Goal: Task Accomplishment & Management: Manage account settings

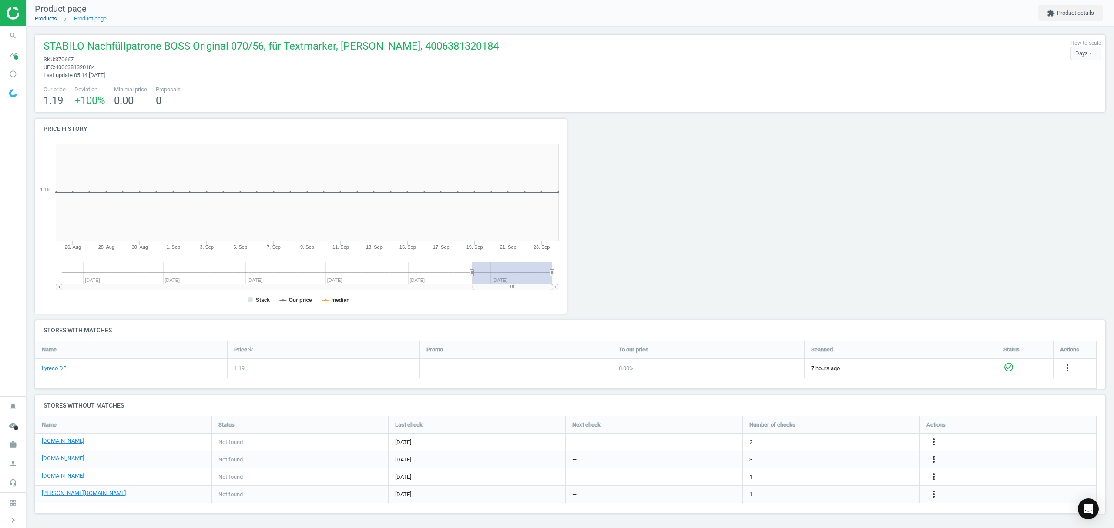
scroll to position [115, 1080]
click at [46, 18] on link "Products" at bounding box center [46, 18] width 22 height 7
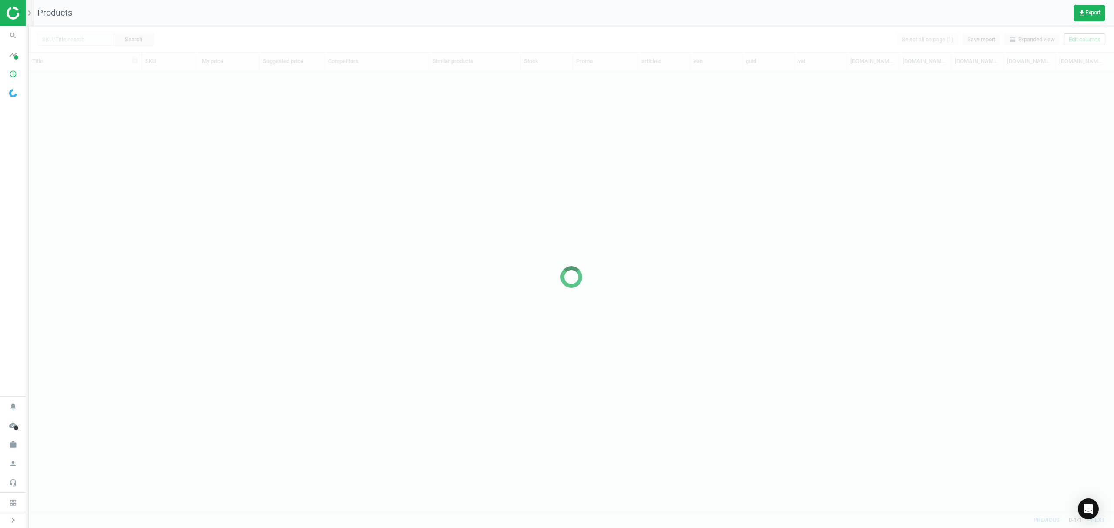
scroll to position [424, 1076]
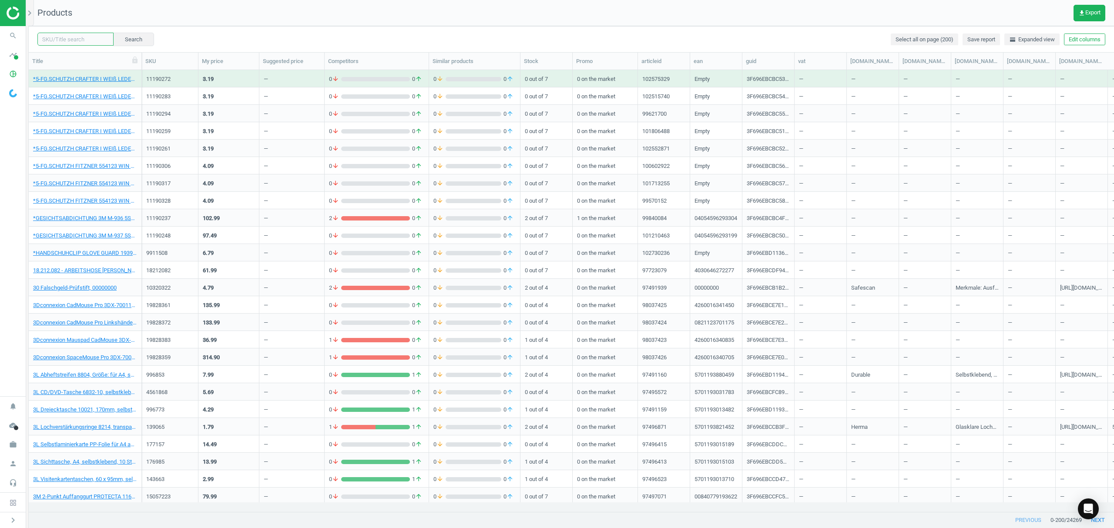
click at [82, 36] on input "text" at bounding box center [75, 39] width 76 height 13
paste input "4965738"
type input "4965738"
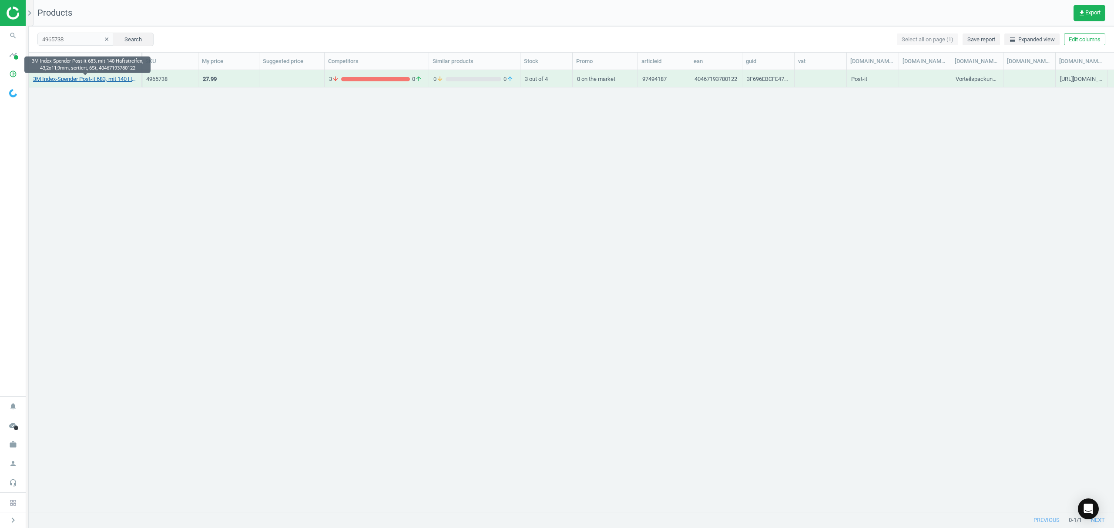
click at [82, 80] on link "3M Index-Spender Post-it 683, mit 140 Haftstreifen, 43,2x11,9mm, sortiert, 6St,…" at bounding box center [85, 79] width 104 height 8
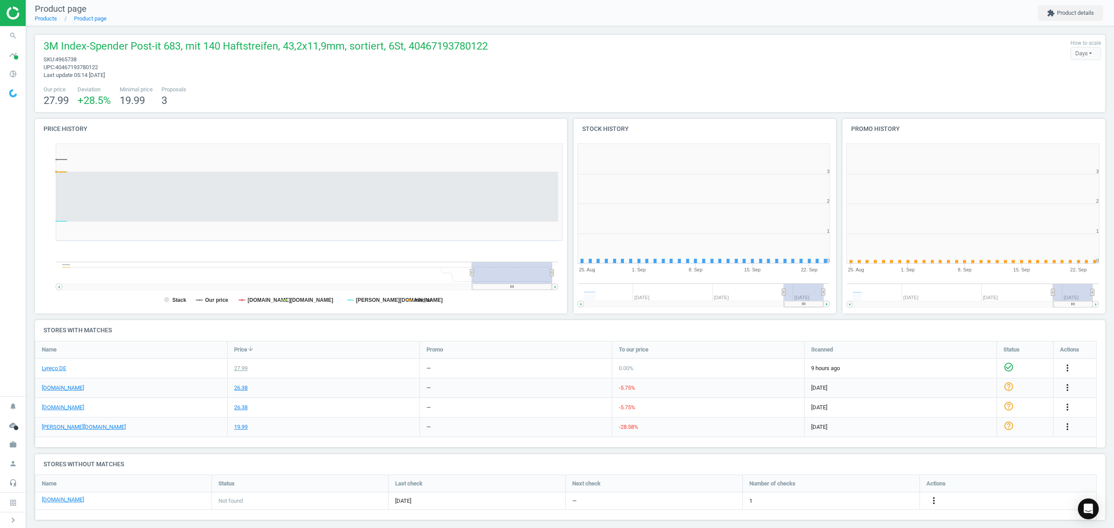
scroll to position [192, 278]
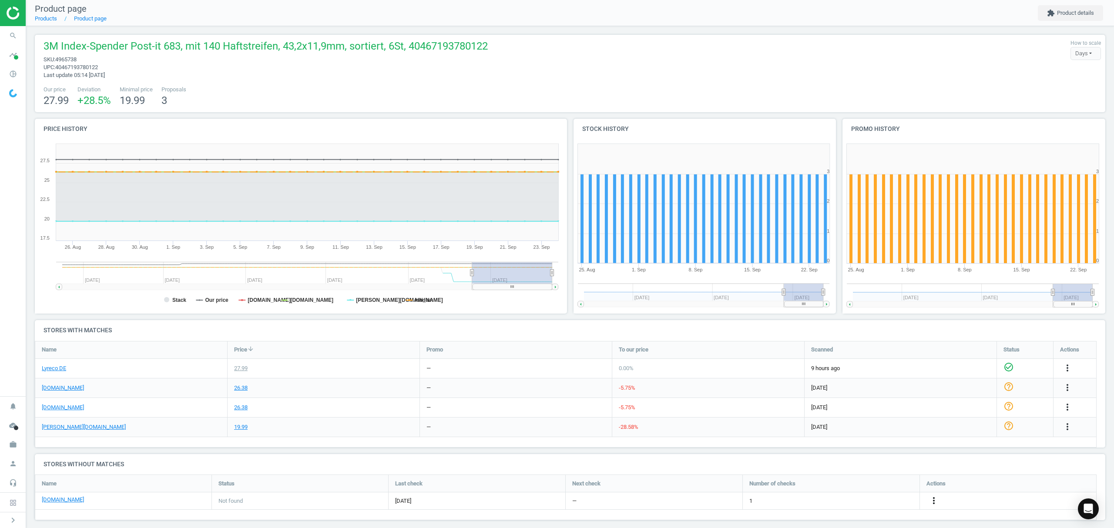
click at [932, 503] on icon "more_vert" at bounding box center [934, 501] width 10 height 10
click at [882, 502] on link "Edit URL/product option" at bounding box center [865, 501] width 119 height 13
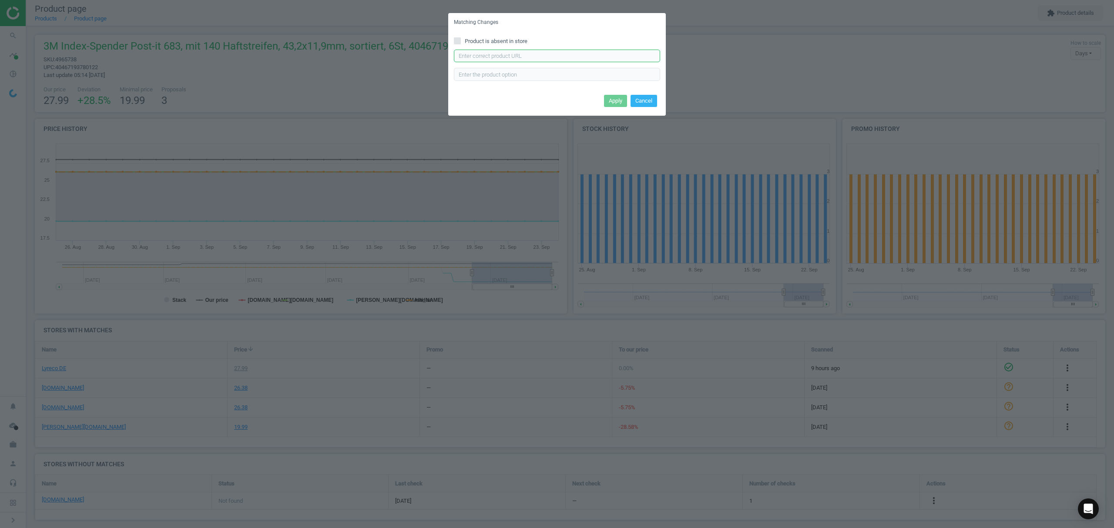
click at [560, 57] on input "text" at bounding box center [557, 56] width 206 height 13
paste input "[URL][DOMAIN_NAME]"
type input "[URL][DOMAIN_NAME]"
drag, startPoint x: 634, startPoint y: 103, endPoint x: 642, endPoint y: 105, distance: 8.1
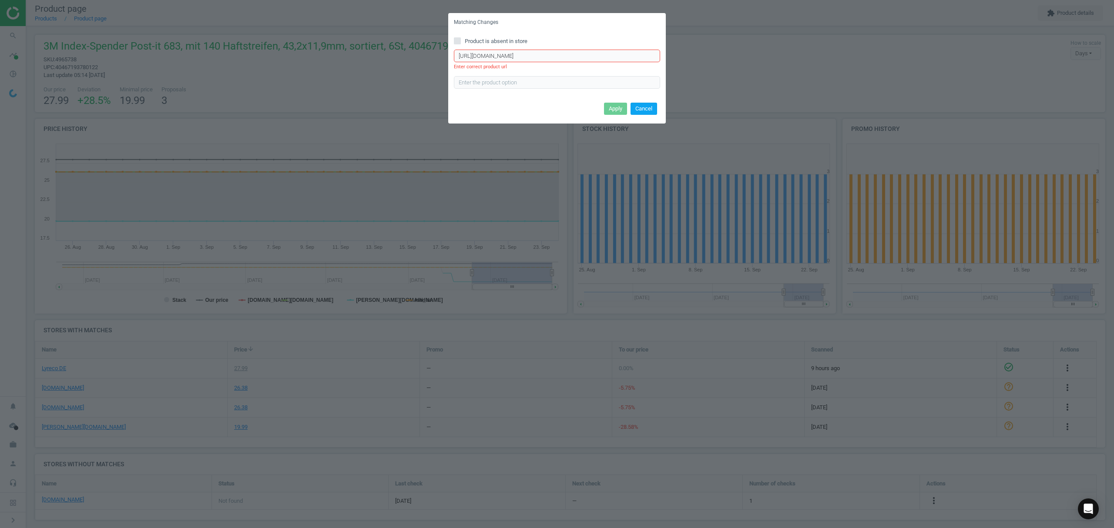
click at [635, 103] on button "Cancel" at bounding box center [643, 109] width 27 height 12
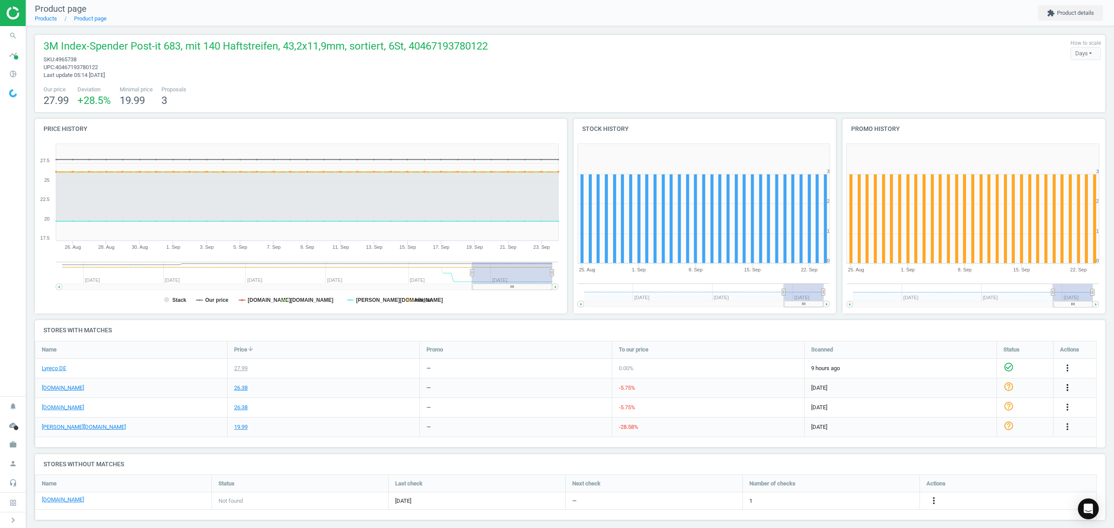
click at [1067, 387] on icon "more_vert" at bounding box center [1067, 387] width 10 height 10
click at [964, 408] on link "Edit URL/product option" at bounding box center [999, 408] width 119 height 13
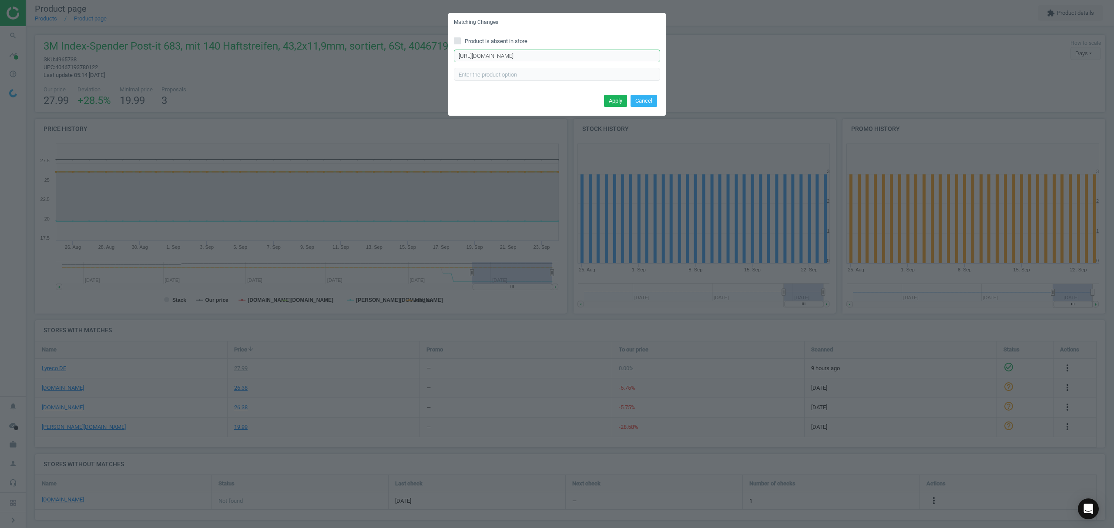
click at [545, 58] on input "[URL][DOMAIN_NAME]" at bounding box center [557, 56] width 206 height 13
paste input "index-mini-haftstreifen-683-4-farbig-sortiert-11-9-x-43-2-mm-35-streifen-p-6834"
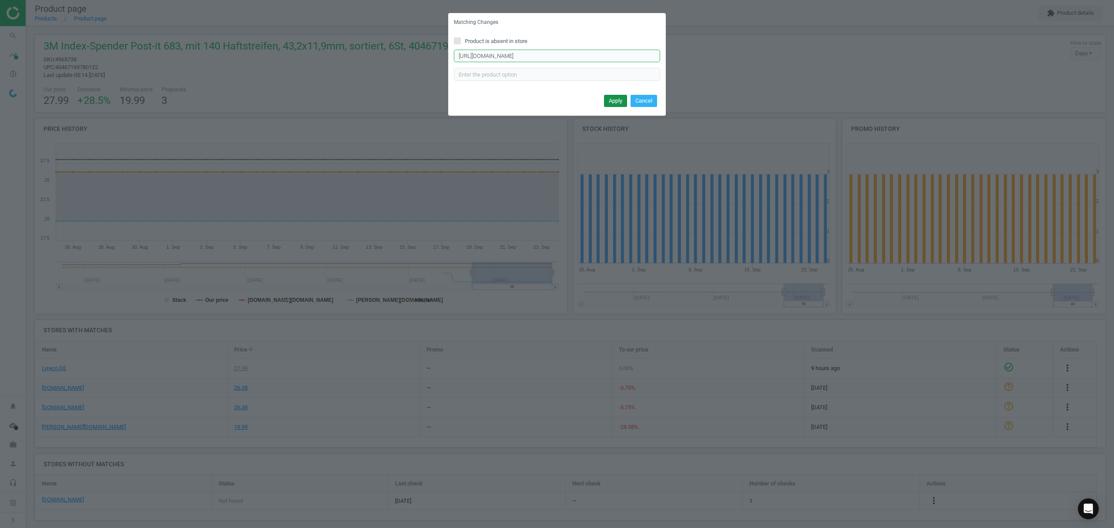
type input "[URL][DOMAIN_NAME]"
click at [608, 96] on button "Apply" at bounding box center [615, 101] width 23 height 12
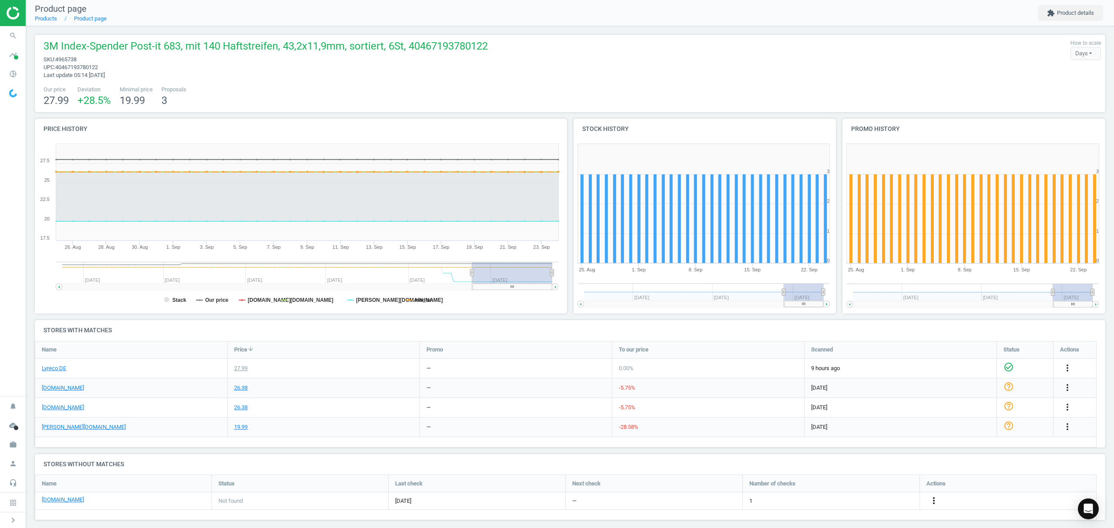
click at [932, 500] on icon "more_vert" at bounding box center [934, 501] width 10 height 10
click at [842, 502] on link "Edit URL/product option" at bounding box center [865, 501] width 119 height 13
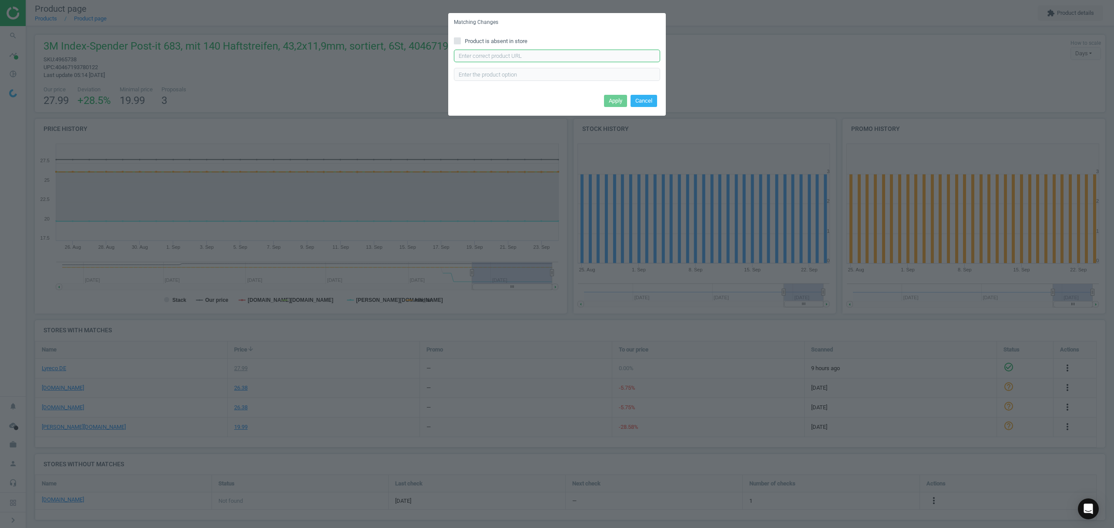
click at [502, 56] on input "text" at bounding box center [557, 56] width 206 height 13
paste input "[URL][DOMAIN_NAME]"
type input "[URL][DOMAIN_NAME]"
click at [623, 98] on button "Apply" at bounding box center [615, 101] width 23 height 12
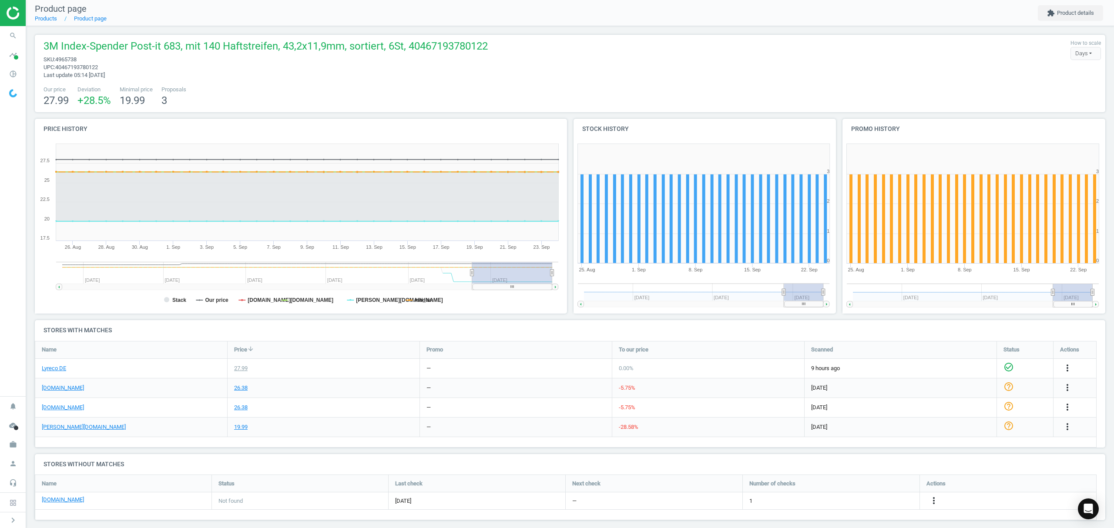
click at [68, 62] on span "4965738" at bounding box center [65, 59] width 21 height 7
copy span "4965738"
click at [1069, 406] on icon "more_vert" at bounding box center [1067, 407] width 10 height 10
click at [962, 430] on link "Edit URL/product option" at bounding box center [999, 427] width 119 height 13
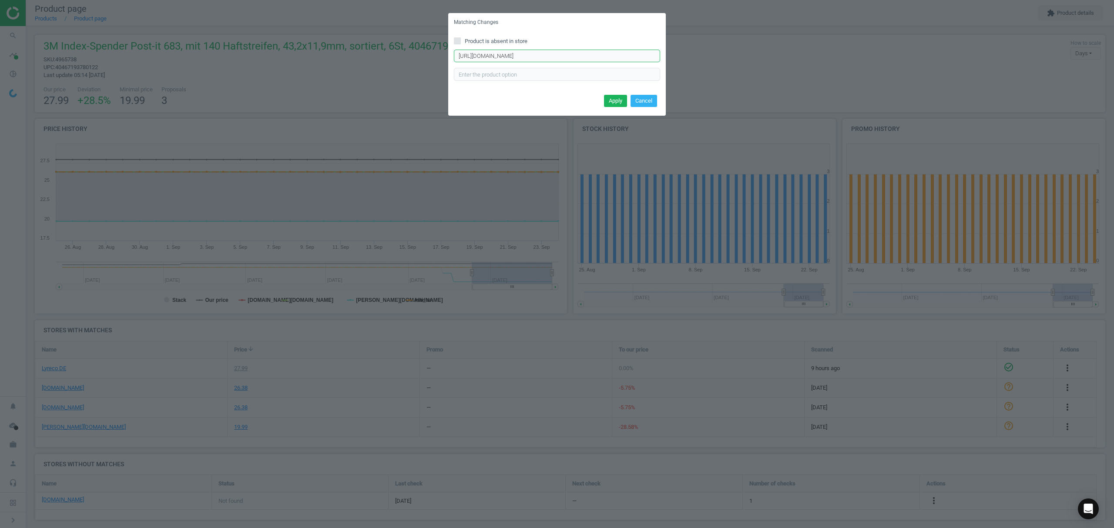
click at [527, 57] on input "[URL][DOMAIN_NAME]" at bounding box center [557, 56] width 206 height 13
paste input "transparent,p-7000081628"
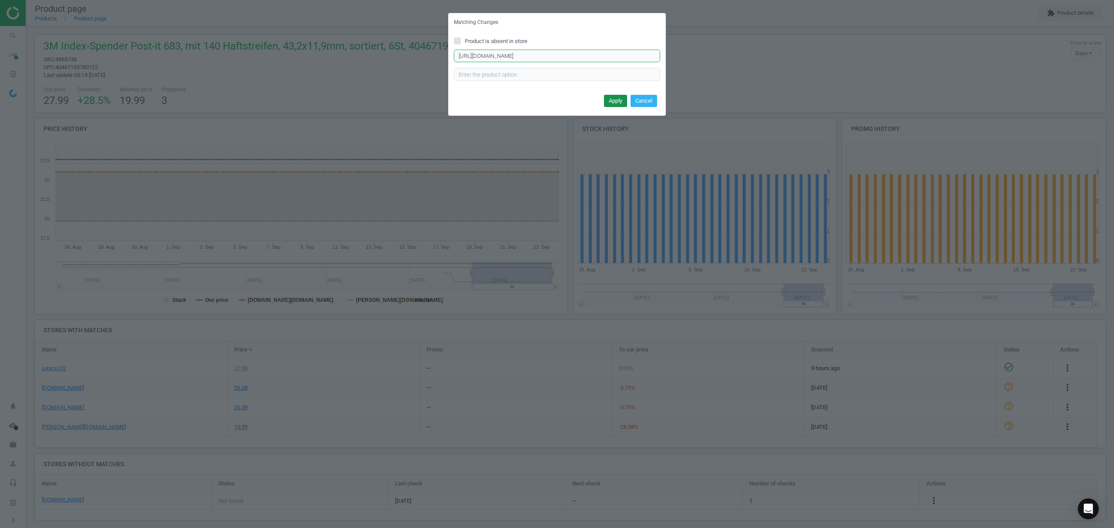
type input "[URL][DOMAIN_NAME]"
click at [620, 96] on button "Apply" at bounding box center [615, 101] width 23 height 12
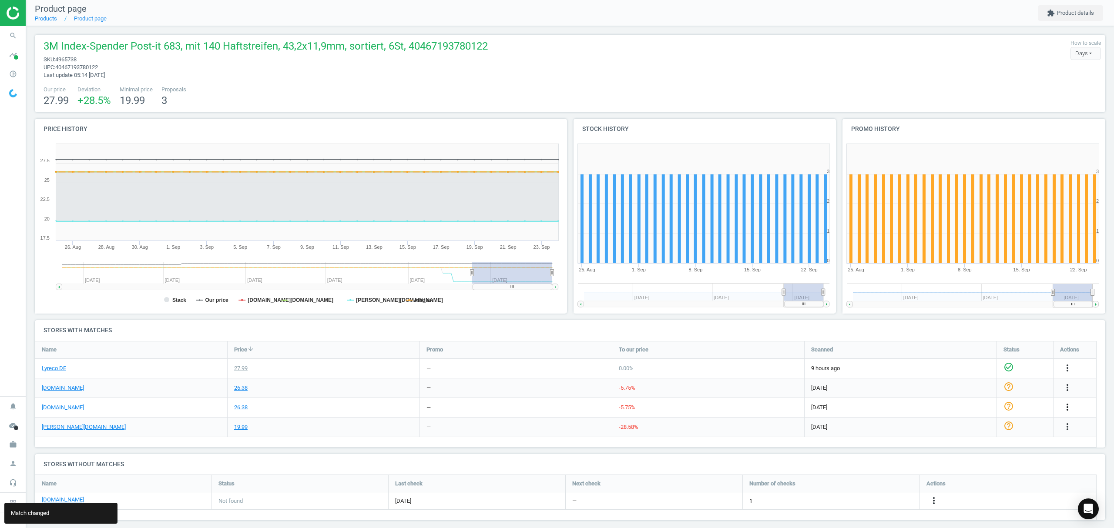
click at [1065, 407] on icon "more_vert" at bounding box center [1067, 407] width 10 height 10
click at [969, 441] on link "Edit packaging coefficient" at bounding box center [999, 441] width 119 height 13
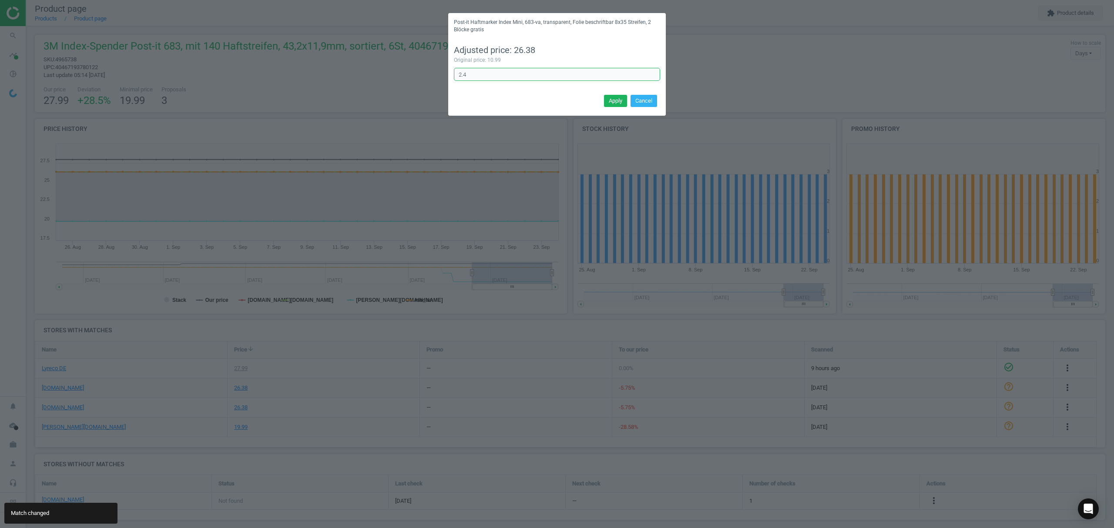
drag, startPoint x: 494, startPoint y: 72, endPoint x: 326, endPoint y: 40, distance: 170.9
click at [326, 40] on div "Post-it Haftmarker Index Mini, 683-va, transparent, Folie beschriftbar 8x35 Str…" at bounding box center [557, 264] width 1114 height 528
type input "1"
click at [610, 99] on button "Apply" at bounding box center [615, 101] width 23 height 12
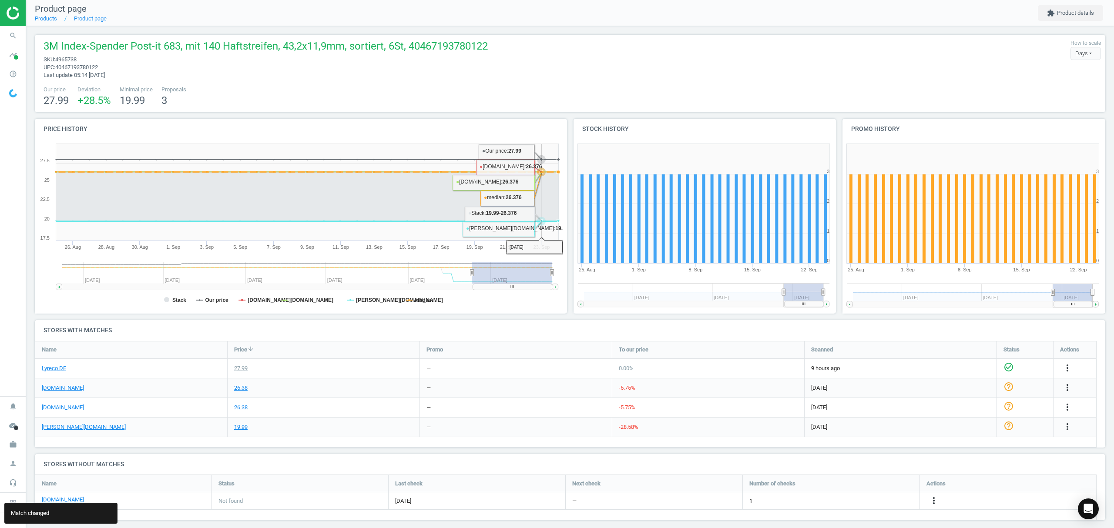
scroll to position [7, 0]
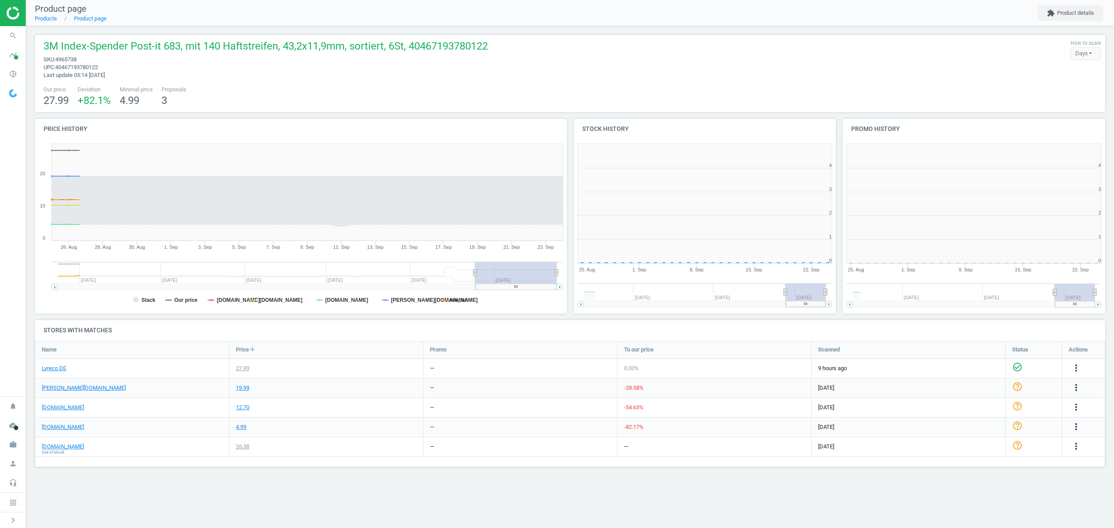
scroll to position [192, 280]
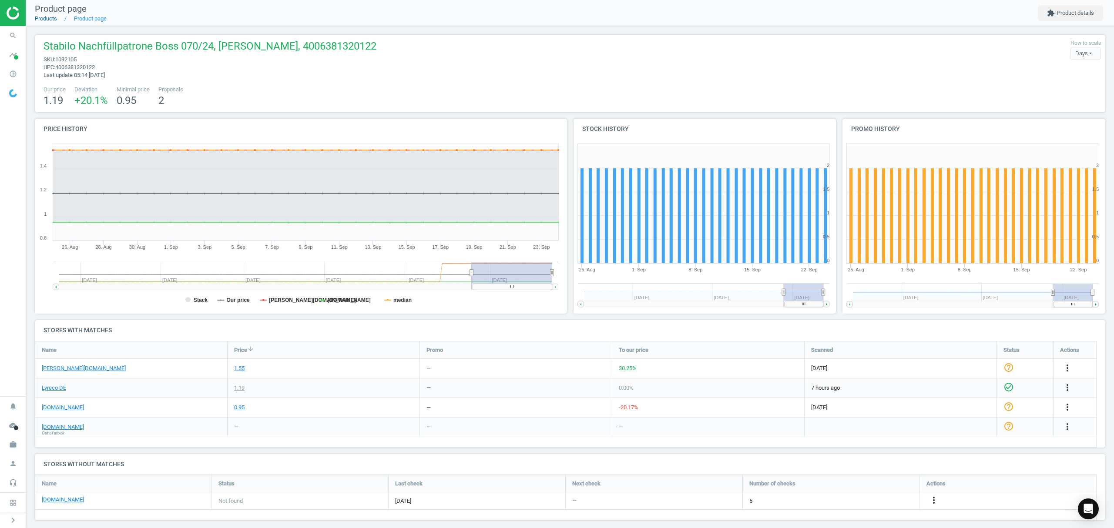
click at [47, 18] on link "Products" at bounding box center [46, 18] width 22 height 7
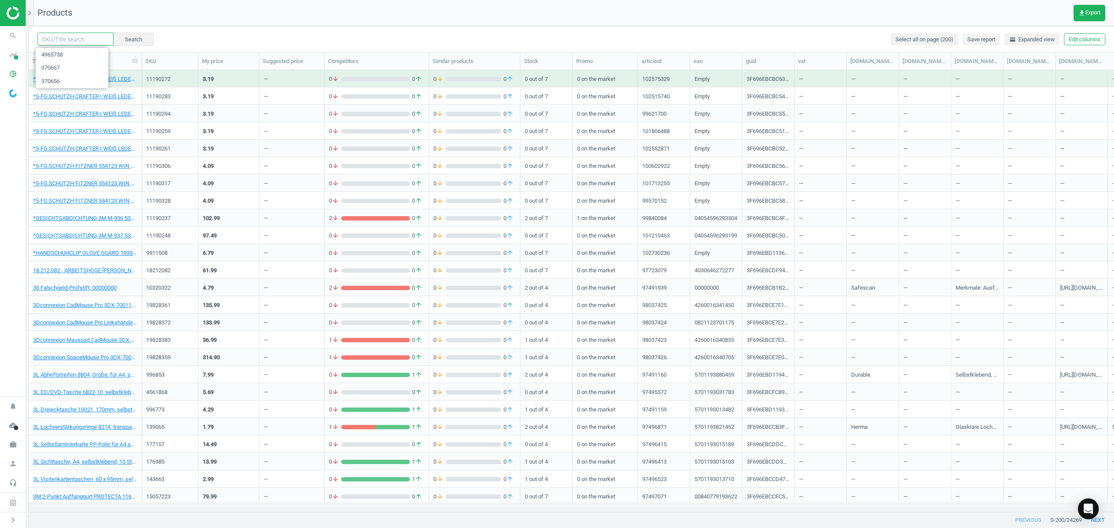
click at [69, 37] on input "text" at bounding box center [75, 39] width 76 height 13
paste input "6573624"
type input "6573624"
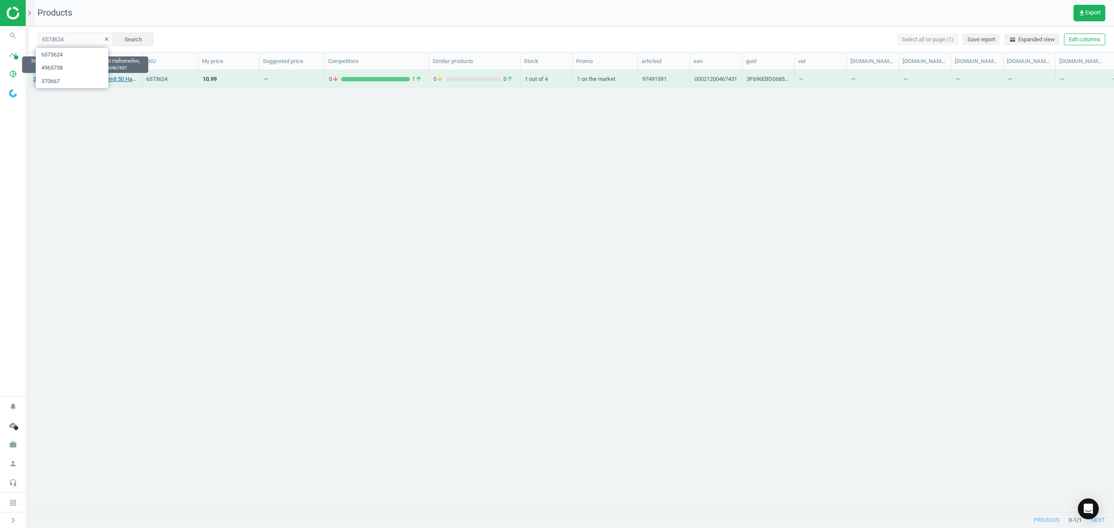
click at [114, 80] on link "3M Index-Spender Post-It 680, mit 50 Haftstreifen, 43,2x25,4mm, Promo, 00021200…" at bounding box center [85, 79] width 104 height 8
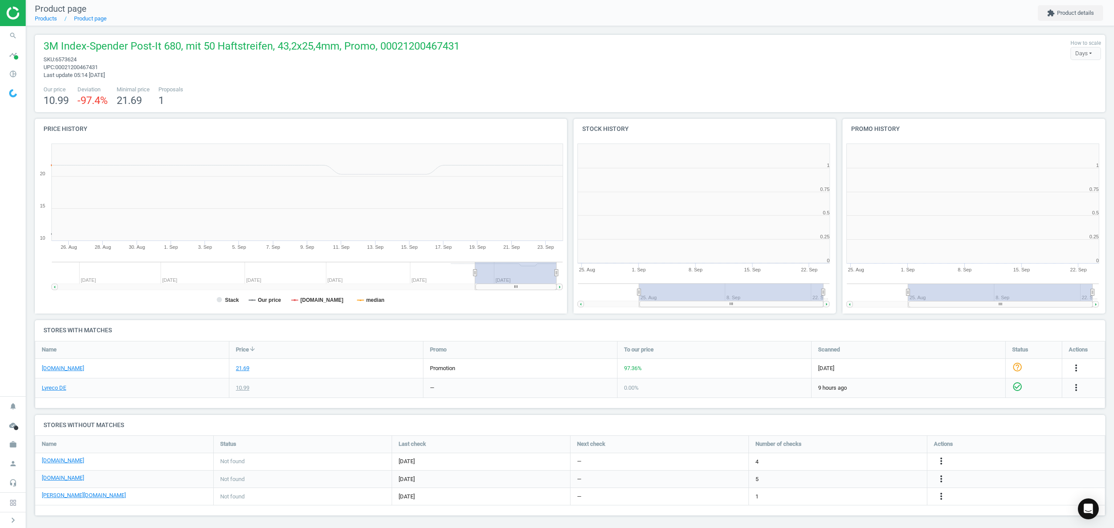
scroll to position [192, 545]
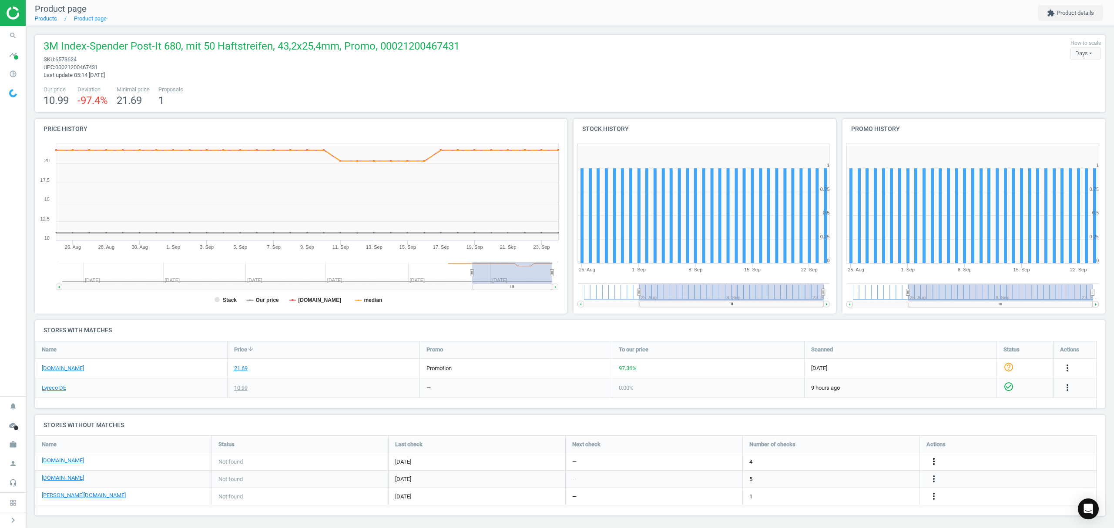
click at [932, 460] on icon "more_vert" at bounding box center [934, 461] width 10 height 10
click at [853, 463] on link "Edit URL/product option" at bounding box center [865, 462] width 119 height 13
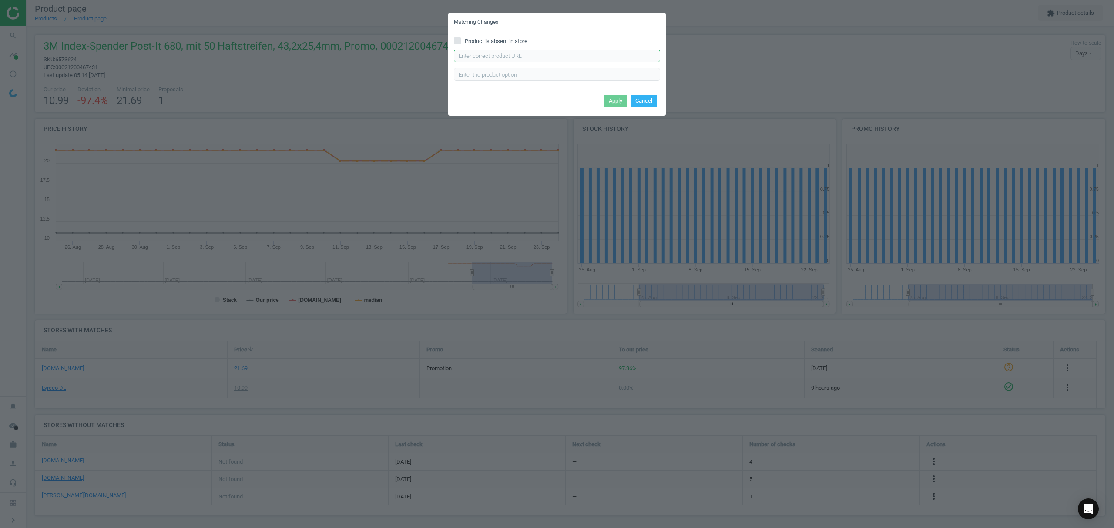
click at [537, 55] on input "text" at bounding box center [557, 56] width 206 height 13
paste input "https://www.bueromarkt-ag.de/haftmarker_post-it_index_mini_683-vad1_transparent…"
type input "https://www.bueromarkt-ag.de/haftmarker_post-it_index_mini_683-vad1_transparent…"
click at [609, 100] on button "Apply" at bounding box center [615, 101] width 23 height 12
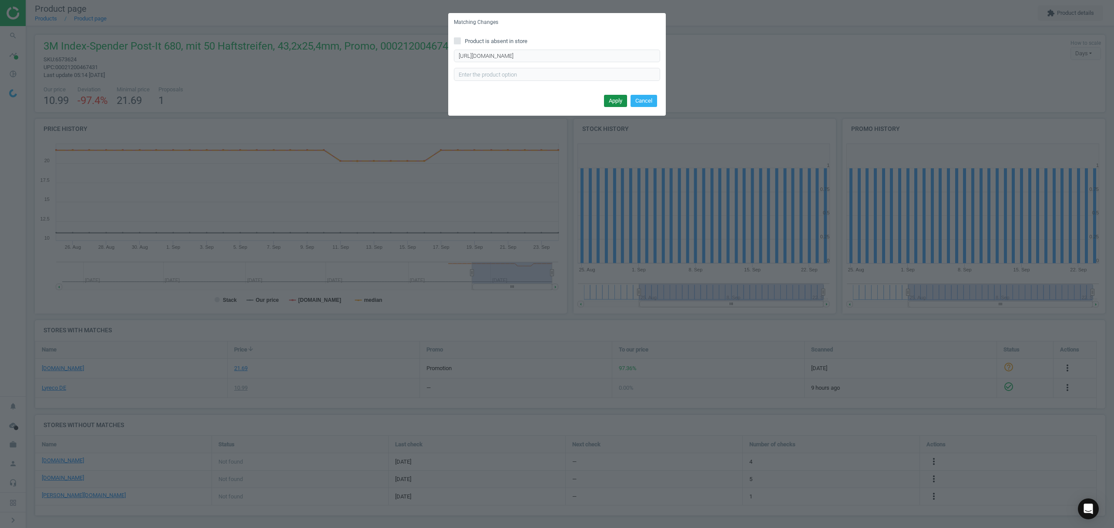
scroll to position [0, 0]
